Goal: Task Accomplishment & Management: Use online tool/utility

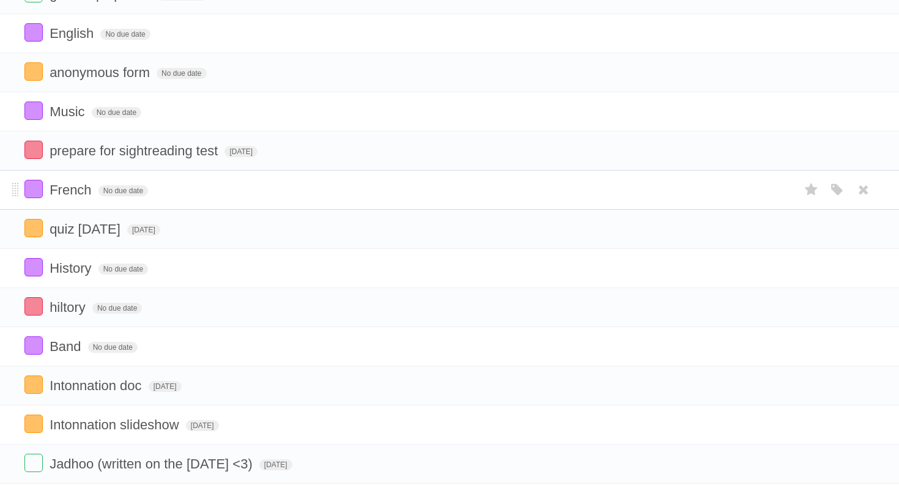
scroll to position [453, 0]
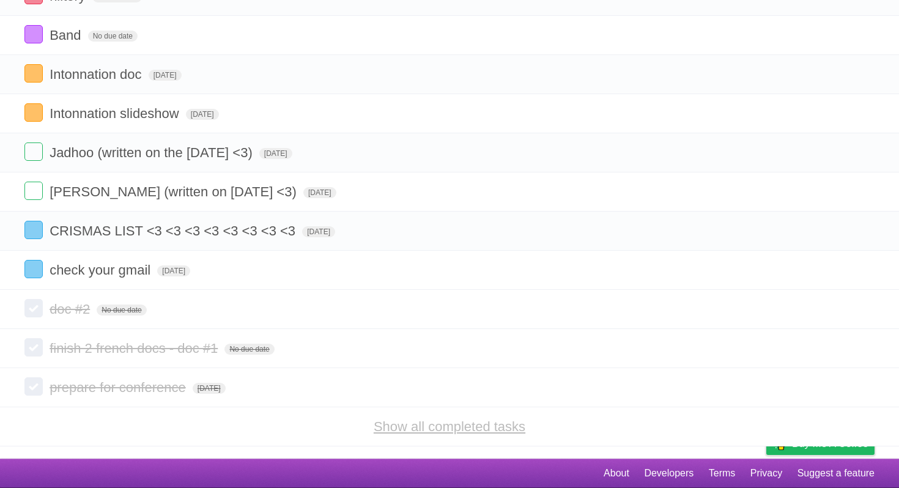
click at [412, 426] on link "Show all completed tasks" at bounding box center [450, 426] width 152 height 15
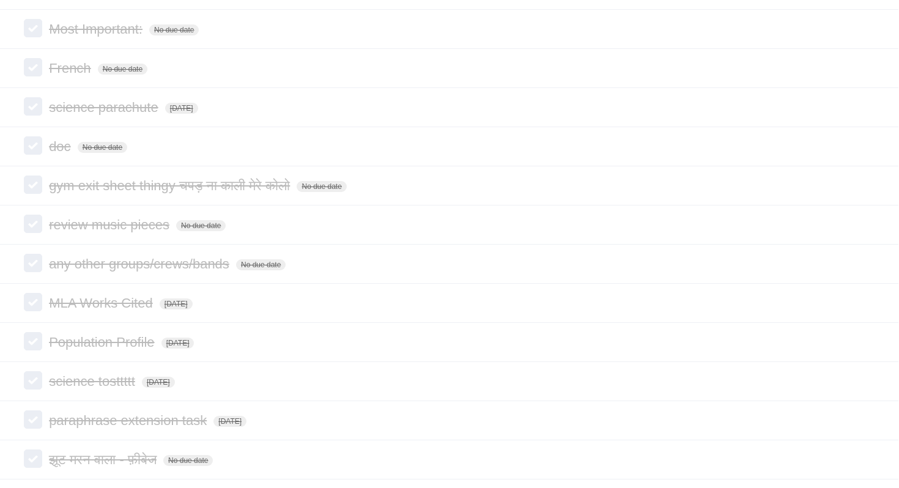
scroll to position [2911, 2]
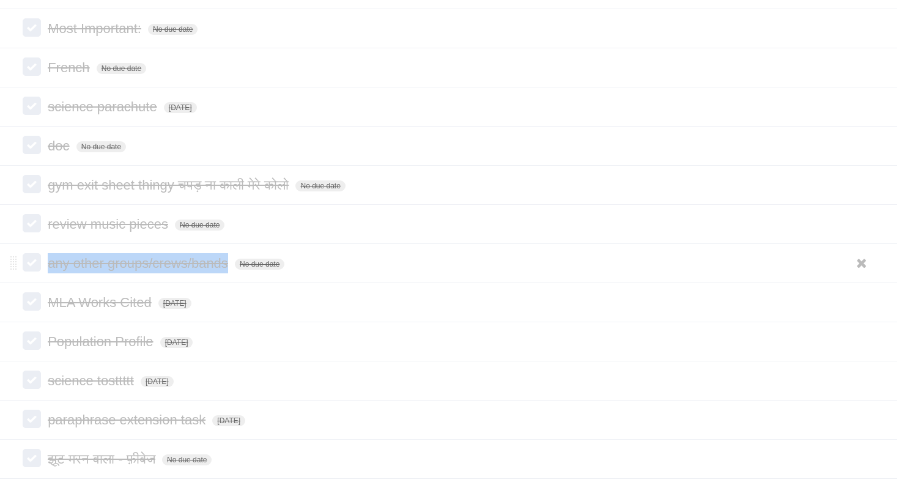
drag, startPoint x: 50, startPoint y: 295, endPoint x: 223, endPoint y: 301, distance: 173.2
click at [223, 273] on form "any other groups/crews/bands No due date White Red Blue Green Purple Orange" at bounding box center [448, 263] width 850 height 20
copy span "any other groups/crews/bands"
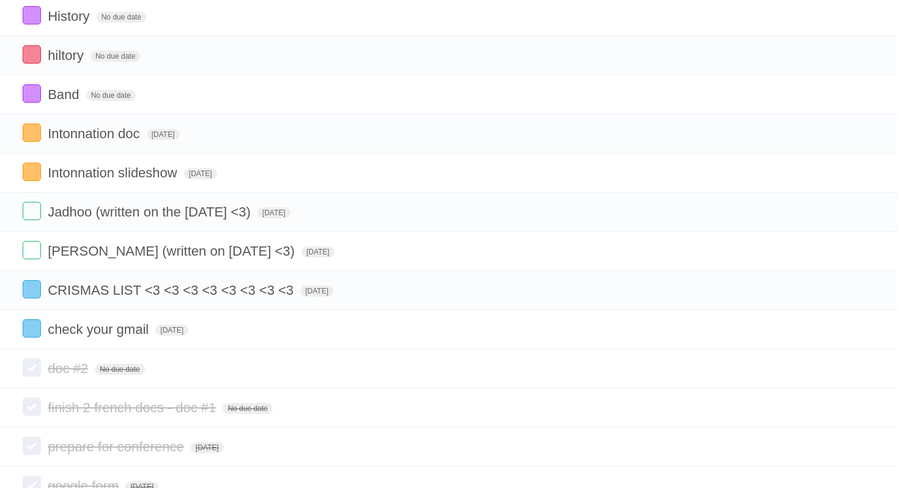
scroll to position [0, 2]
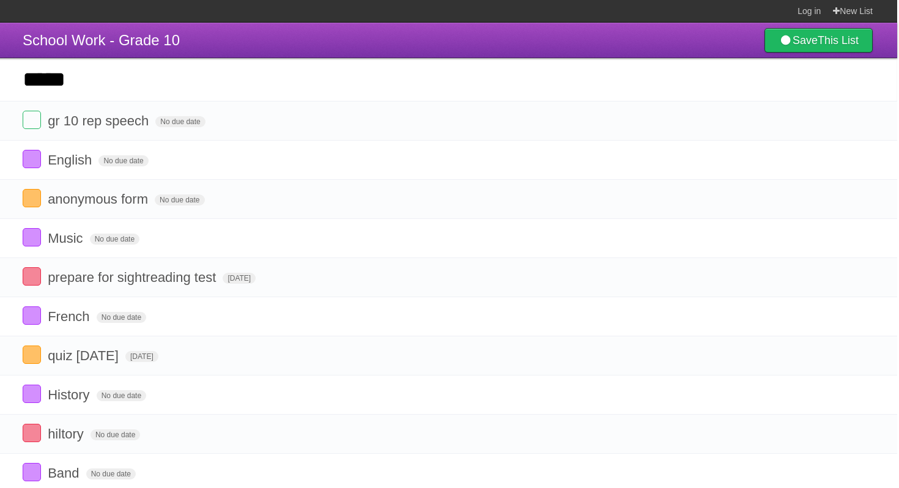
click at [276, 95] on input "*****" at bounding box center [447, 79] width 899 height 43
paste input "**********"
type input "**********"
click input "*********" at bounding box center [0, 0] width 0 height 0
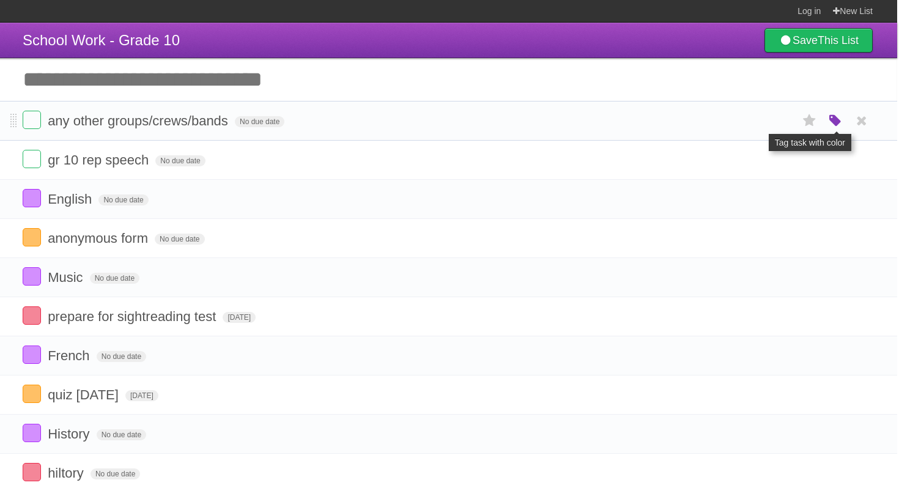
click at [838, 121] on icon "button" at bounding box center [835, 121] width 17 height 16
click at [763, 124] on label "Purple" at bounding box center [765, 120] width 13 height 13
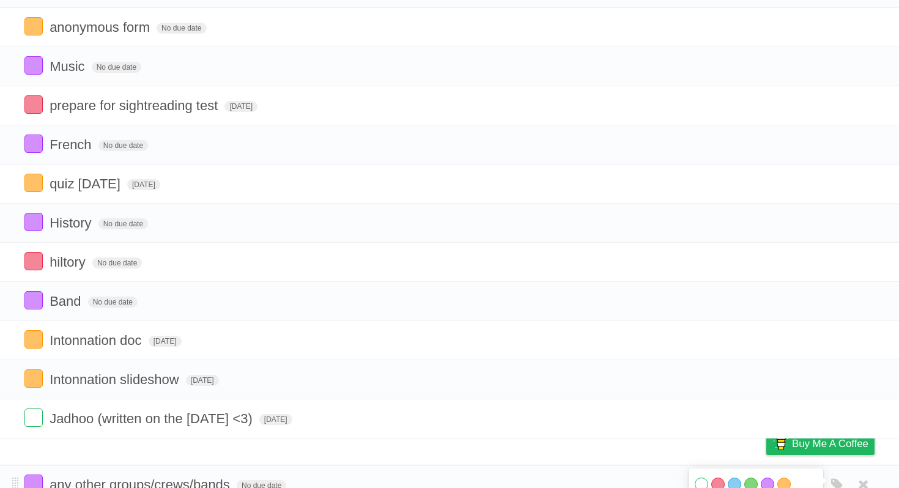
scroll to position [196, 0]
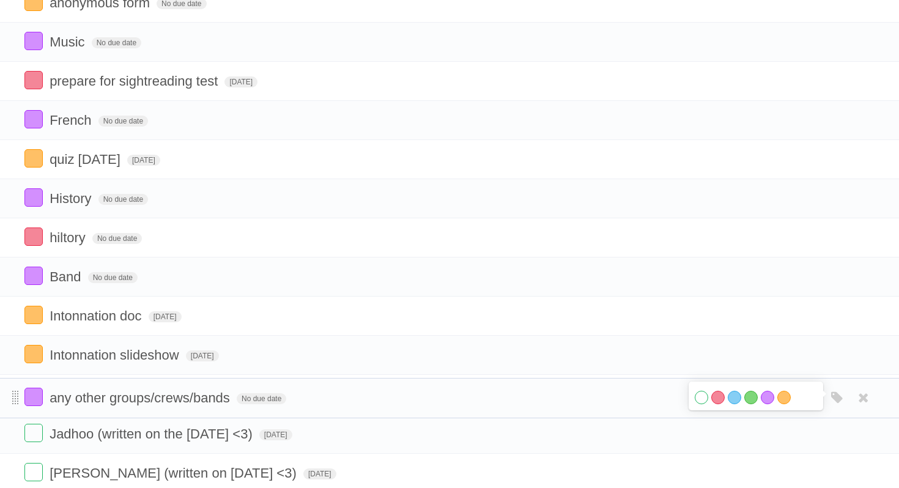
drag, startPoint x: 11, startPoint y: 125, endPoint x: 17, endPoint y: 401, distance: 276.5
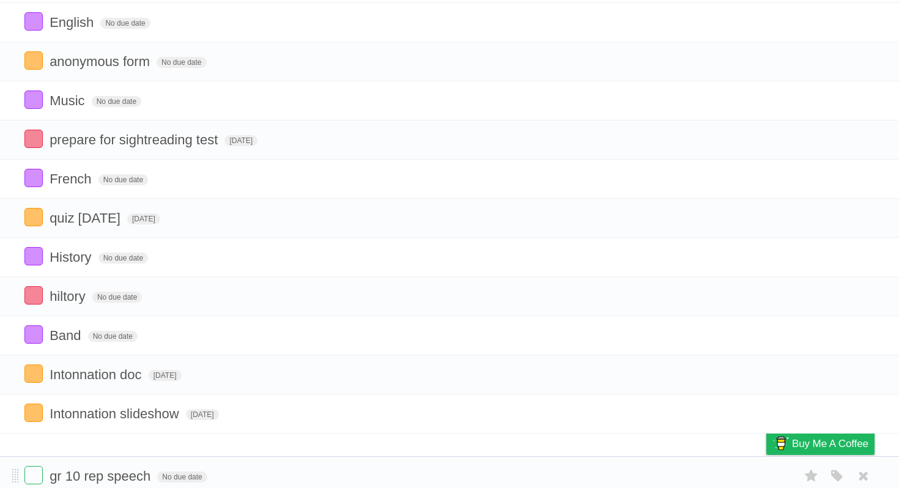
scroll to position [147, 0]
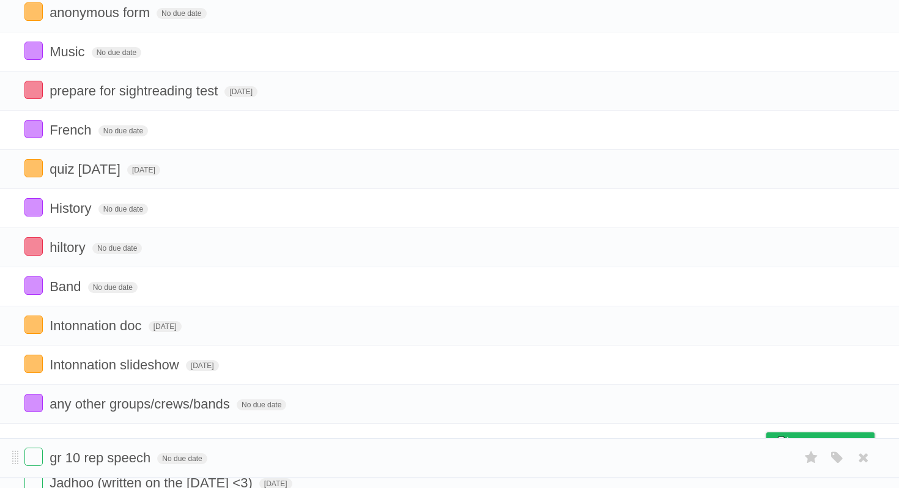
drag, startPoint x: 13, startPoint y: 119, endPoint x: 4, endPoint y: 453, distance: 333.5
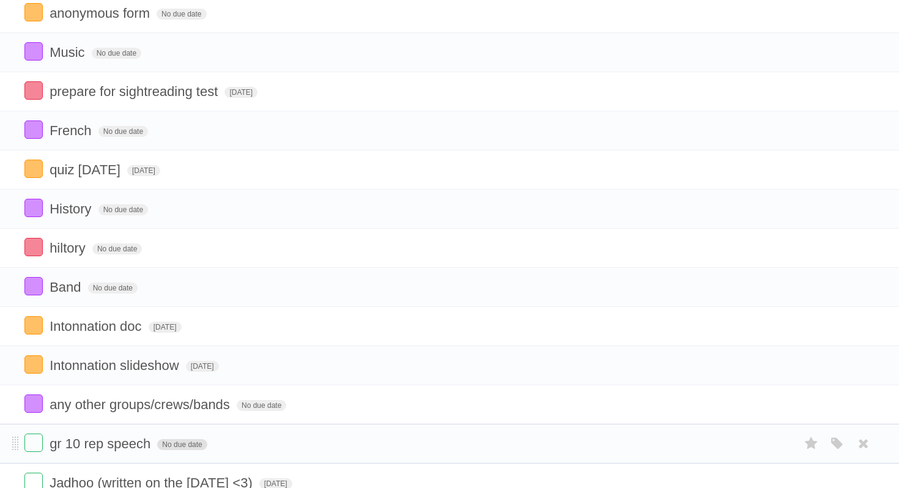
click at [185, 450] on span "No due date" at bounding box center [182, 444] width 50 height 11
click at [190, 450] on span "[DATE]" at bounding box center [173, 444] width 33 height 11
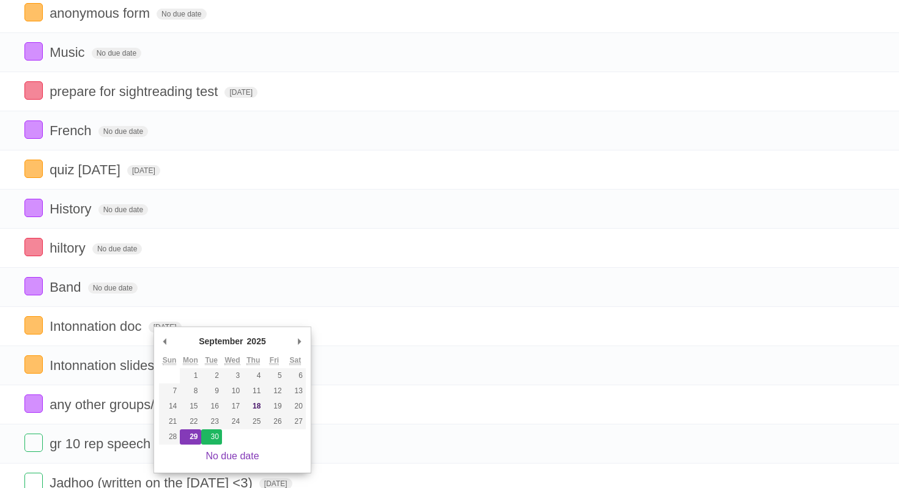
type span "[DATE]"
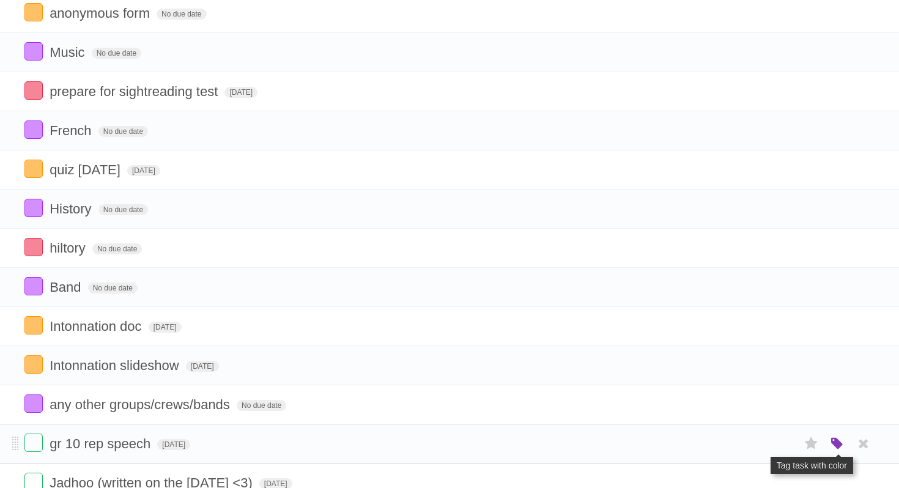
click at [833, 451] on icon "button" at bounding box center [837, 444] width 17 height 16
click at [753, 450] on label "Green" at bounding box center [750, 443] width 13 height 13
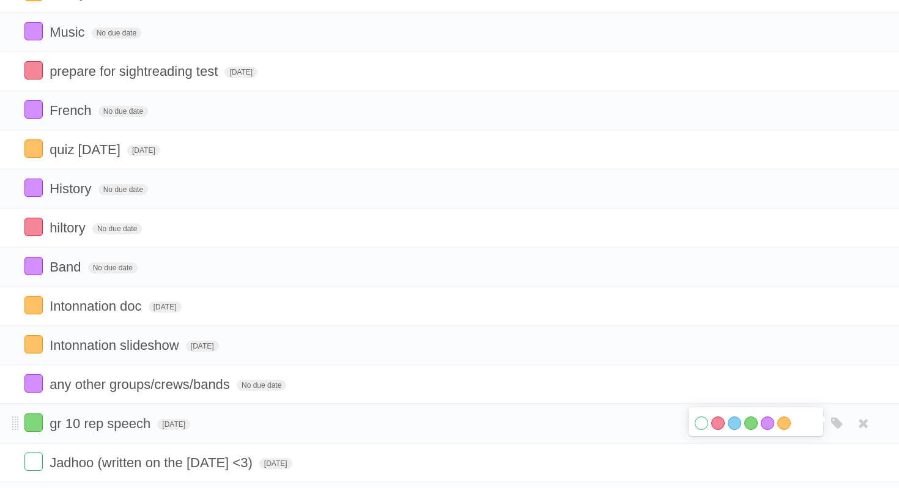
scroll to position [0, 0]
